Goal: Check status: Check status

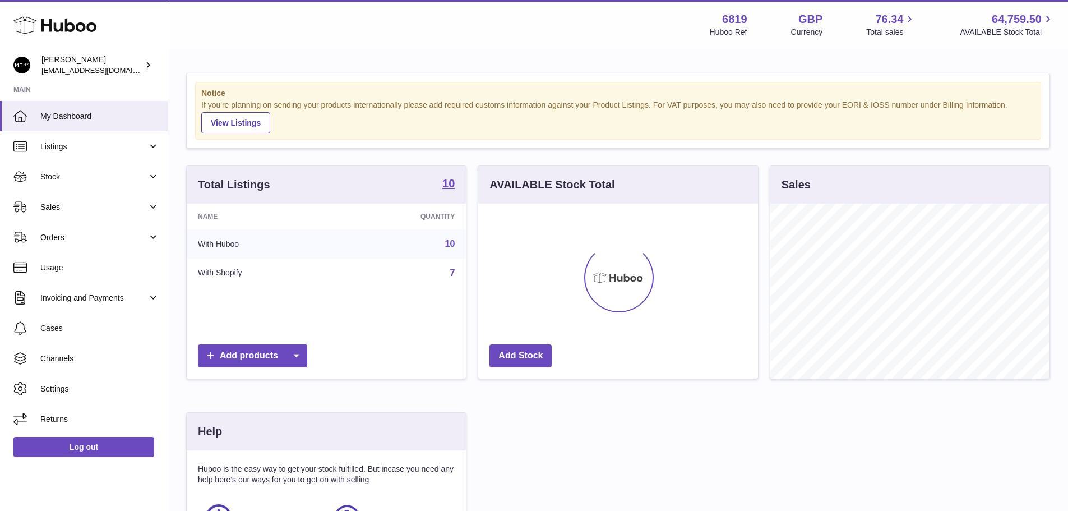
scroll to position [175, 280]
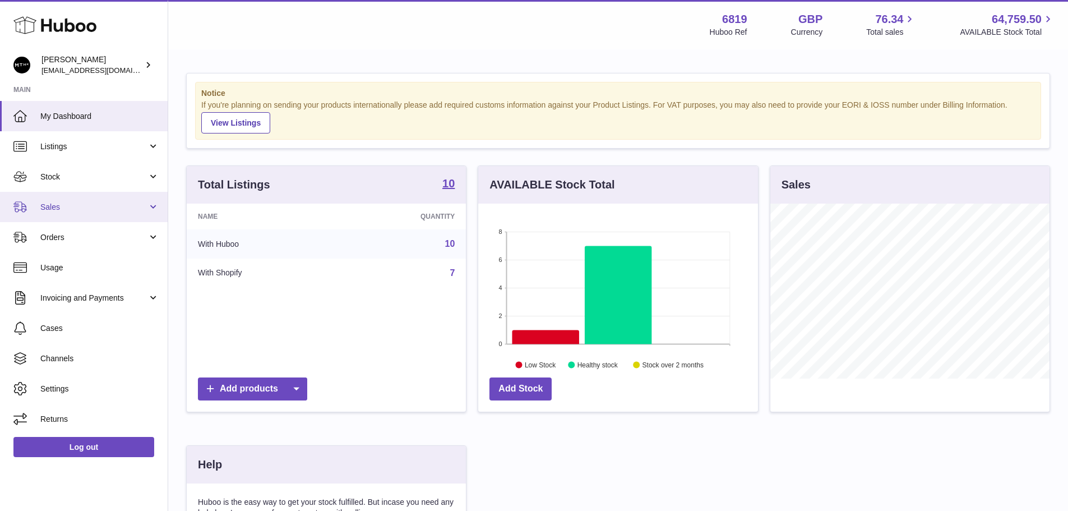
click at [94, 210] on span "Sales" at bounding box center [93, 207] width 107 height 11
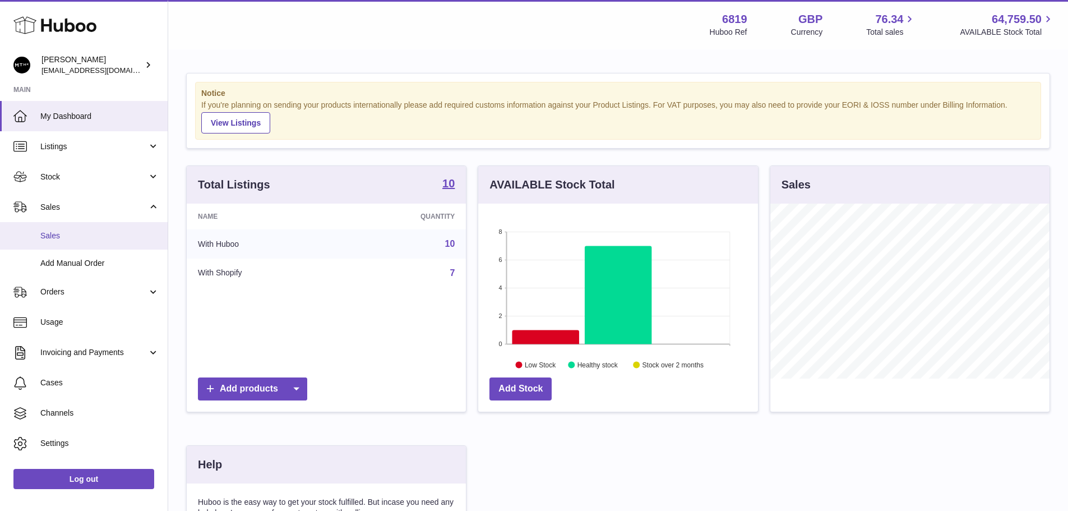
click at [102, 229] on link "Sales" at bounding box center [84, 235] width 168 height 27
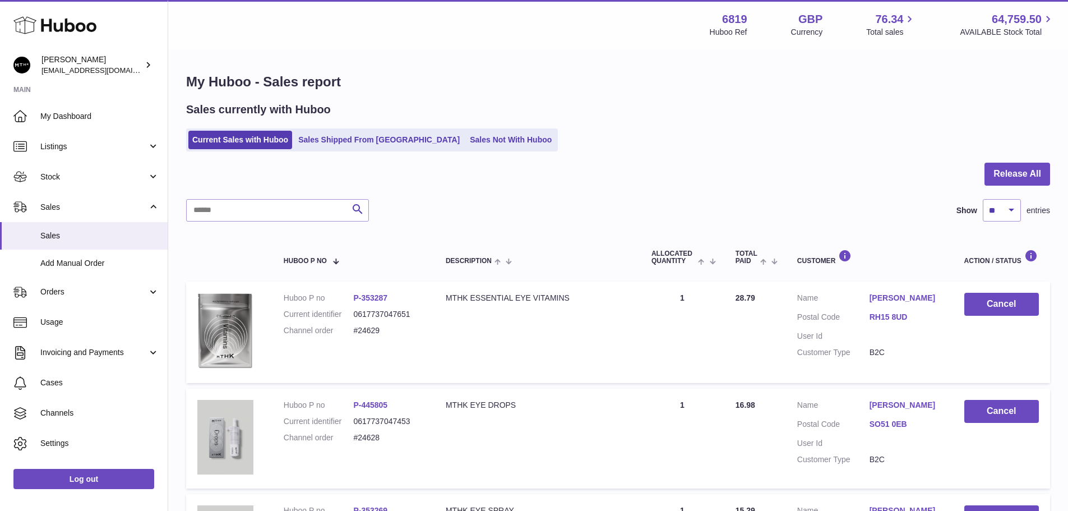
drag, startPoint x: 399, startPoint y: 301, endPoint x: 364, endPoint y: 303, distance: 35.4
click at [364, 303] on dd "P-353287" at bounding box center [388, 298] width 70 height 11
copy link "353287"
click at [336, 141] on link "Sales Shipped From [GEOGRAPHIC_DATA]" at bounding box center [378, 140] width 169 height 19
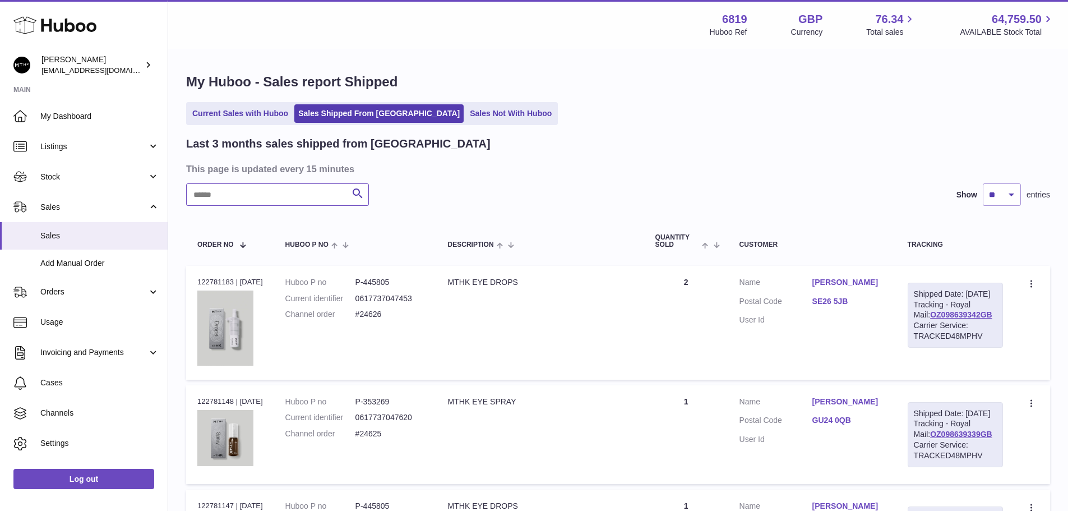
click at [321, 191] on input "text" at bounding box center [277, 194] width 183 height 22
paste input "******"
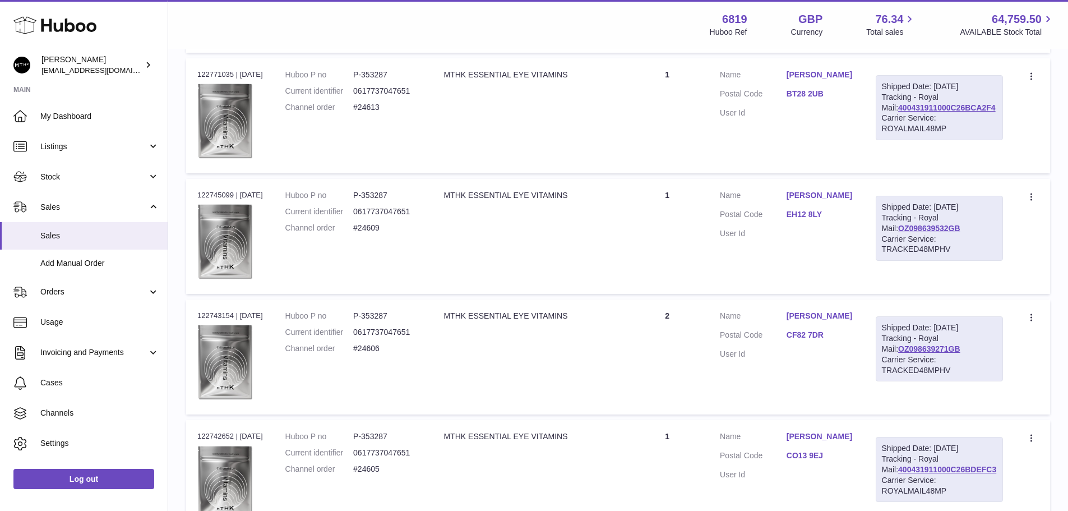
scroll to position [392, 0]
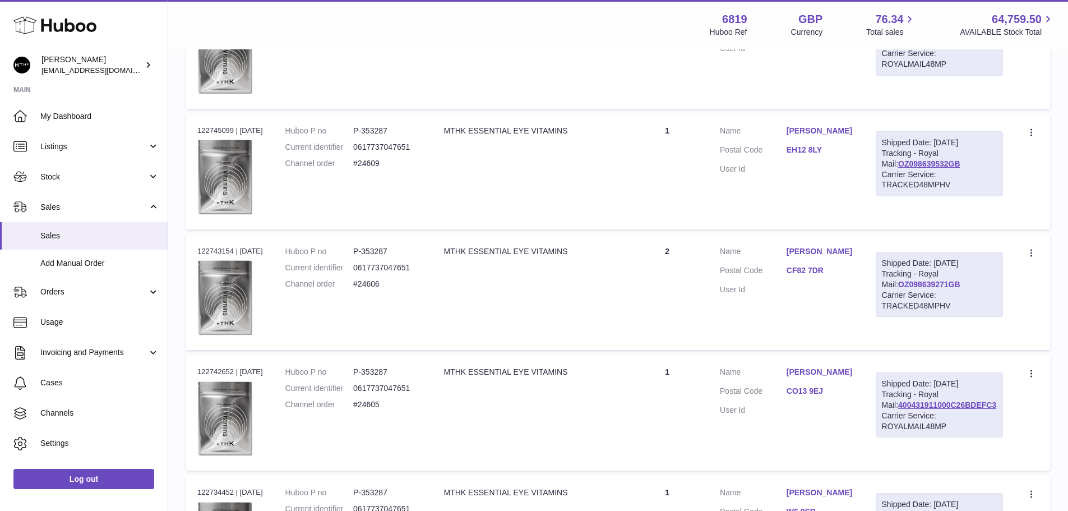
click at [952, 289] on link "OZ098639271GB" at bounding box center [929, 284] width 62 height 9
click at [226, 253] on div "Order no 122743154 | [DATE]" at bounding box center [230, 251] width 66 height 10
copy div "122743154"
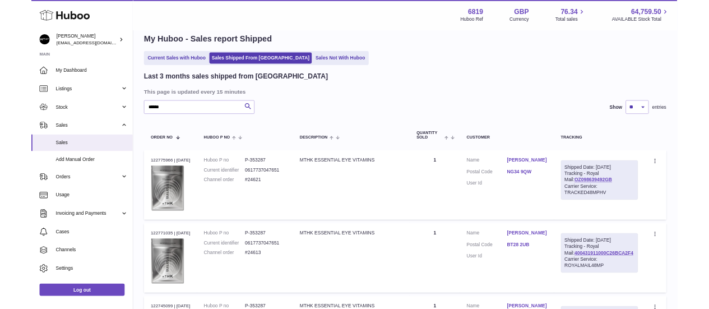
scroll to position [0, 0]
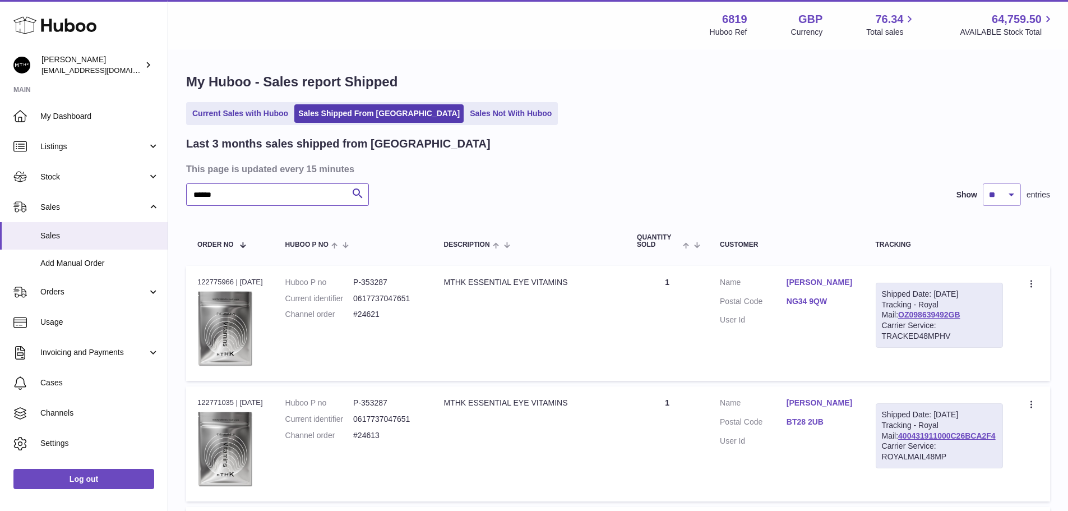
click at [288, 190] on input "******" at bounding box center [277, 194] width 183 height 22
paste input "***"
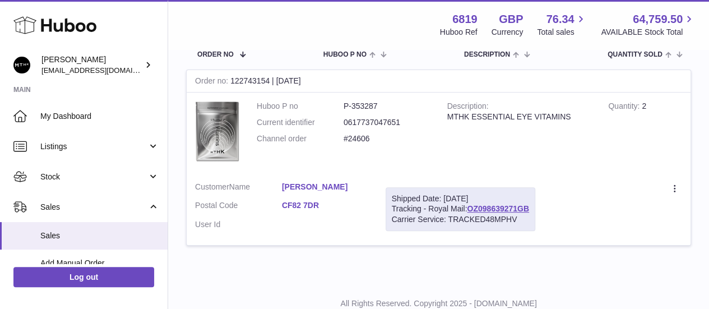
scroll to position [76, 0]
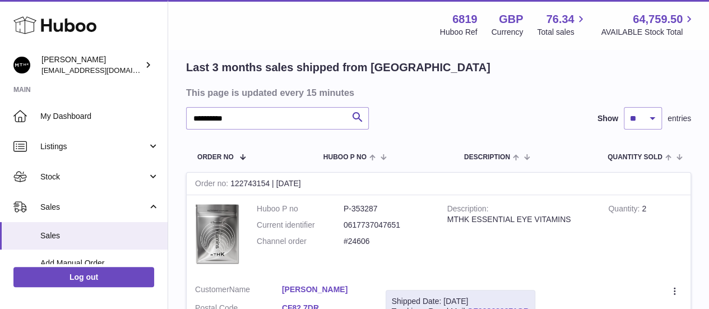
drag, startPoint x: 275, startPoint y: 106, endPoint x: 178, endPoint y: 119, distance: 97.9
click at [178, 119] on div "My Huboo - Sales report Shipped Current Sales with Huboo Sales Shipped From [GE…" at bounding box center [438, 179] width 541 height 410
drag, startPoint x: 240, startPoint y: 120, endPoint x: 185, endPoint y: 119, distance: 55.0
click at [185, 119] on div "My Huboo - Sales report Shipped Current Sales with Huboo Sales Shipped From [GE…" at bounding box center [438, 179] width 541 height 410
click at [359, 205] on dd "P-353287" at bounding box center [387, 209] width 87 height 11
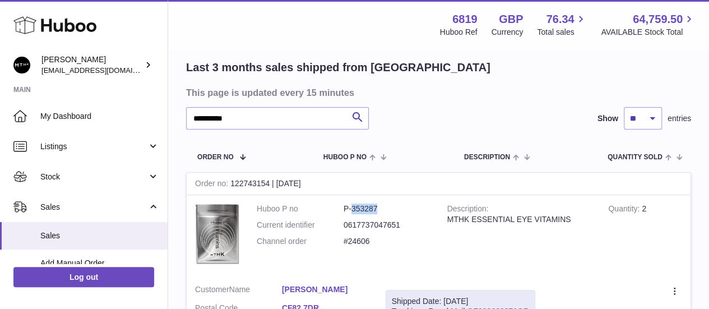
click at [359, 205] on dd "P-353287" at bounding box center [387, 209] width 87 height 11
copy dd "353287"
click at [228, 118] on input "*********" at bounding box center [277, 118] width 183 height 22
paste input "text"
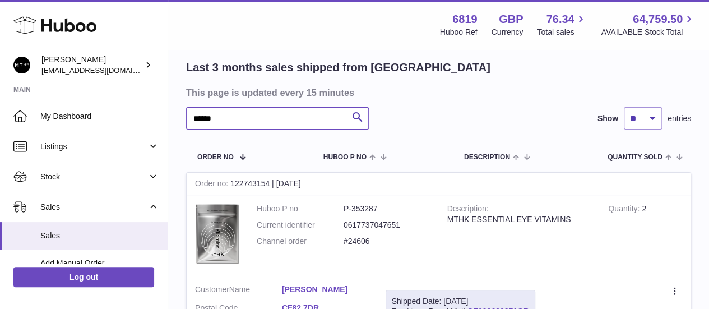
type input "******"
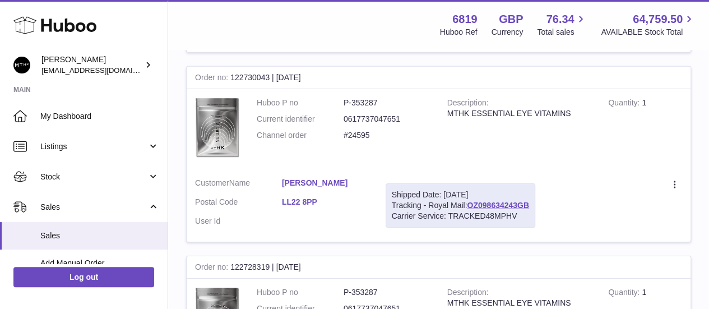
scroll to position [1945, 0]
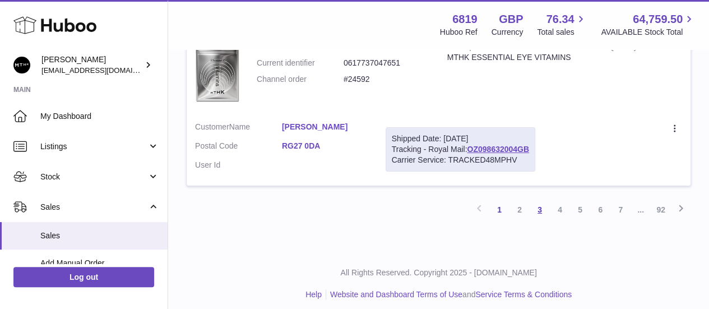
click at [536, 206] on link "3" at bounding box center [540, 210] width 20 height 20
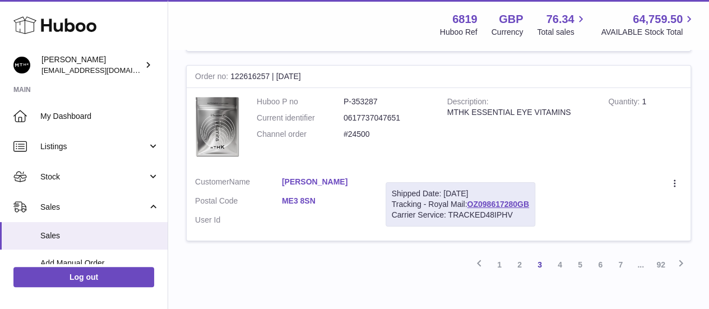
scroll to position [1945, 0]
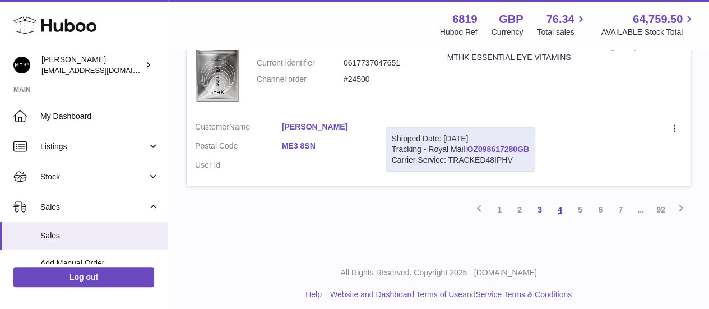
click at [561, 204] on link "4" at bounding box center [560, 210] width 20 height 20
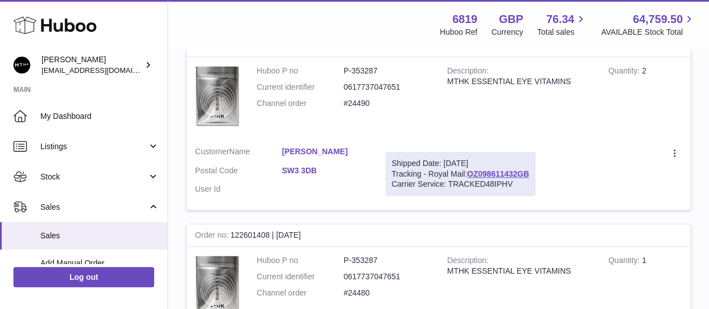
scroll to position [389, 0]
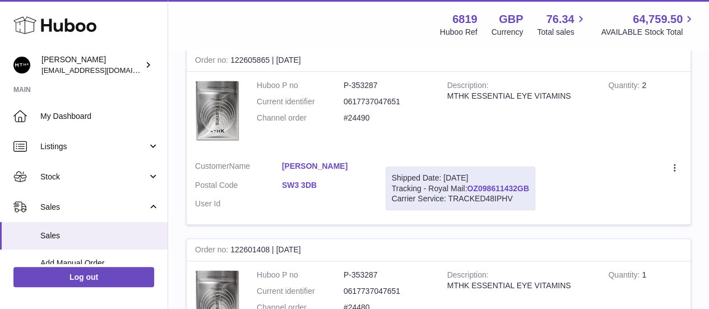
click at [512, 187] on link "OZ098611432GB" at bounding box center [498, 188] width 62 height 9
drag, startPoint x: 280, startPoint y: 190, endPoint x: 322, endPoint y: 191, distance: 42.1
click at [322, 191] on dl "Customer Name [PERSON_NAME] Postal Code SW3 3DB User Id" at bounding box center [282, 188] width 174 height 54
copy dl "SW3 3DB"
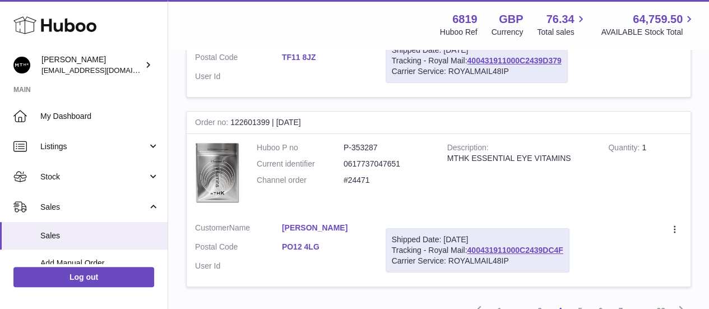
scroll to position [1955, 0]
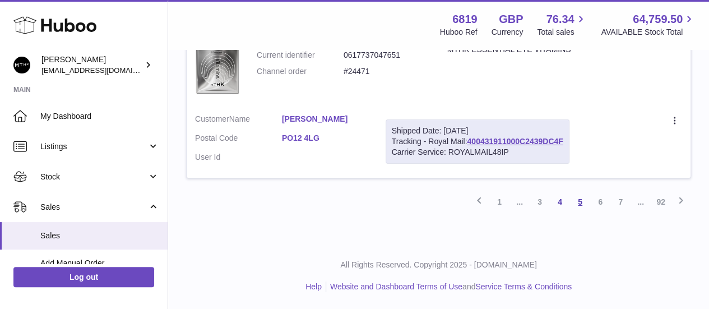
click at [578, 205] on link "5" at bounding box center [580, 202] width 20 height 20
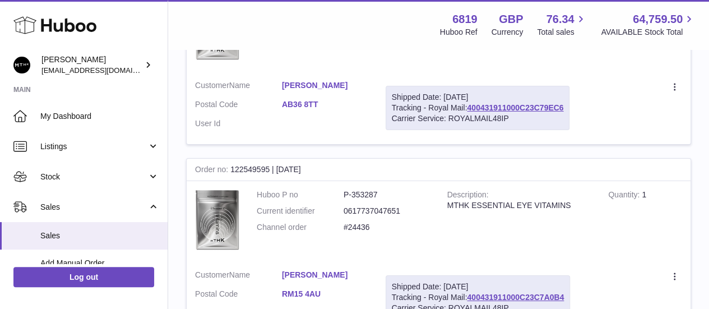
scroll to position [1945, 0]
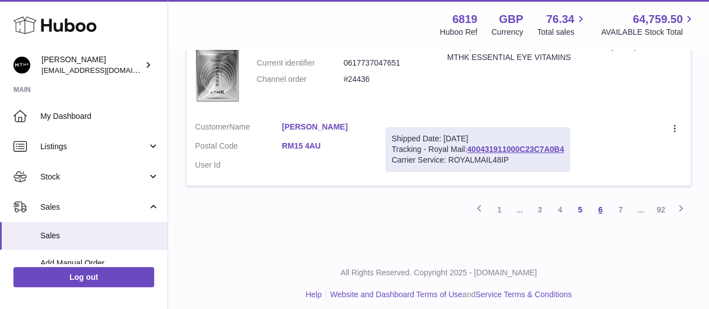
click at [600, 205] on link "6" at bounding box center [600, 210] width 20 height 20
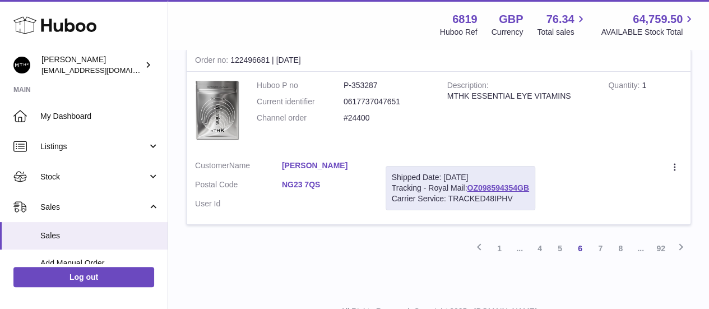
scroll to position [1945, 0]
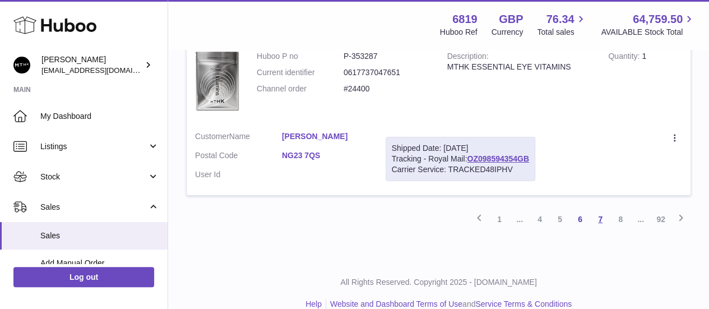
click at [599, 211] on link "7" at bounding box center [600, 219] width 20 height 20
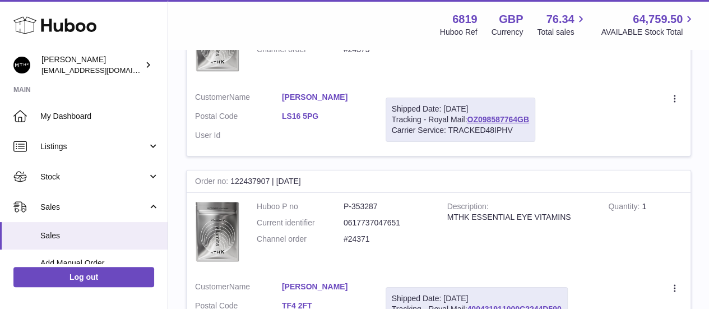
scroll to position [1945, 0]
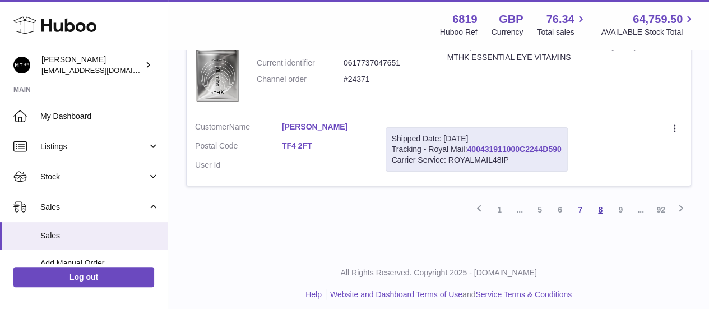
click at [597, 211] on link "8" at bounding box center [600, 210] width 20 height 20
click at [601, 201] on link "9" at bounding box center [600, 210] width 20 height 20
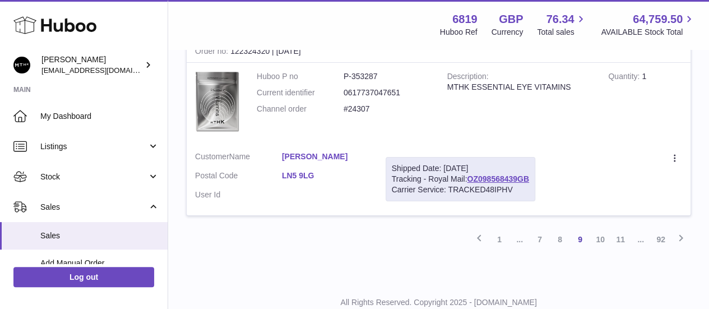
scroll to position [1945, 0]
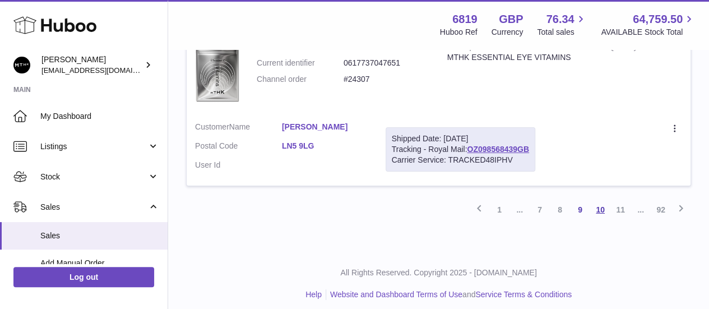
click at [607, 209] on link "10" at bounding box center [600, 210] width 20 height 20
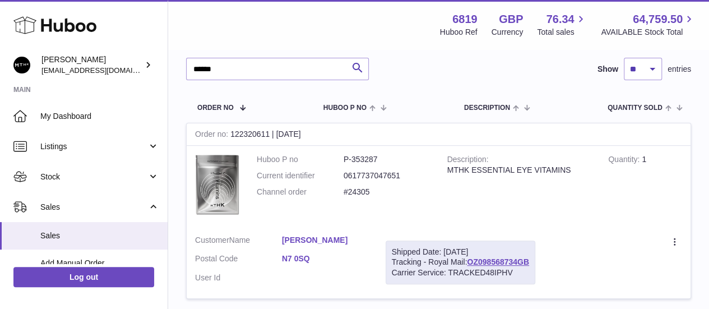
scroll to position [126, 0]
